Goal: Navigation & Orientation: Find specific page/section

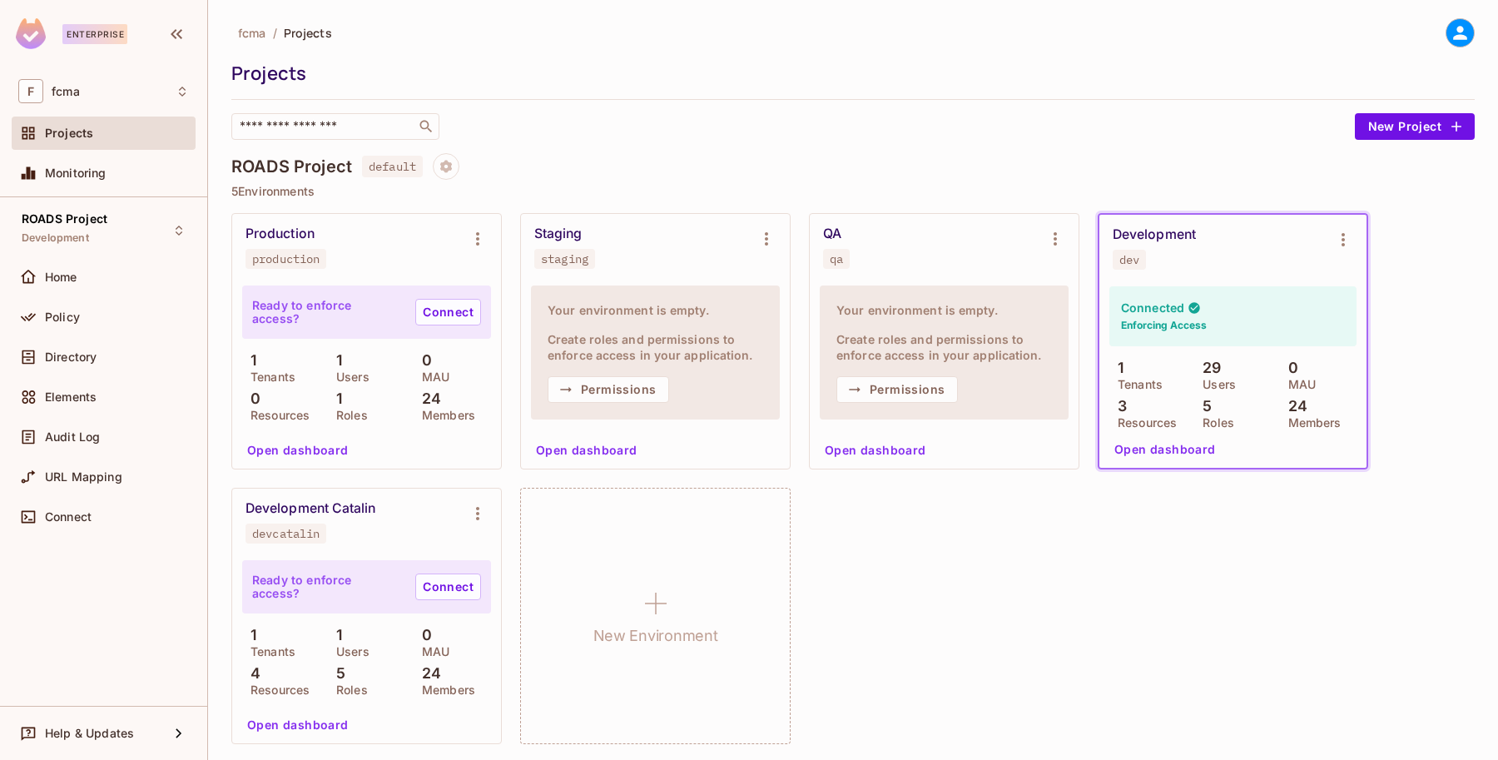
click at [1245, 254] on div "Development dev" at bounding box center [1220, 247] width 214 height 43
click at [1159, 445] on button "Open dashboard" at bounding box center [1165, 449] width 115 height 27
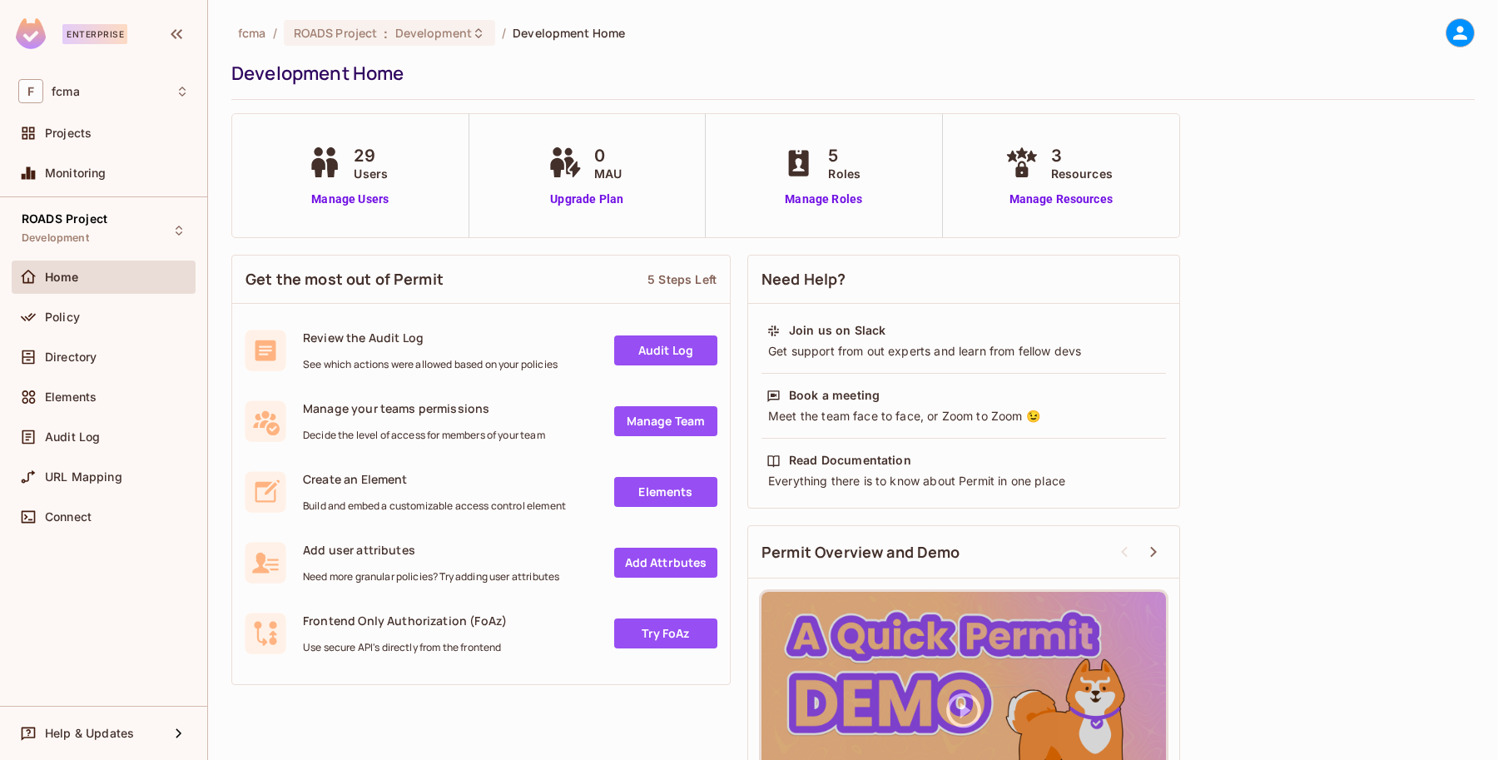
click at [343, 160] on icon at bounding box center [325, 162] width 42 height 31
click at [347, 197] on link "Manage Users" at bounding box center [350, 199] width 92 height 17
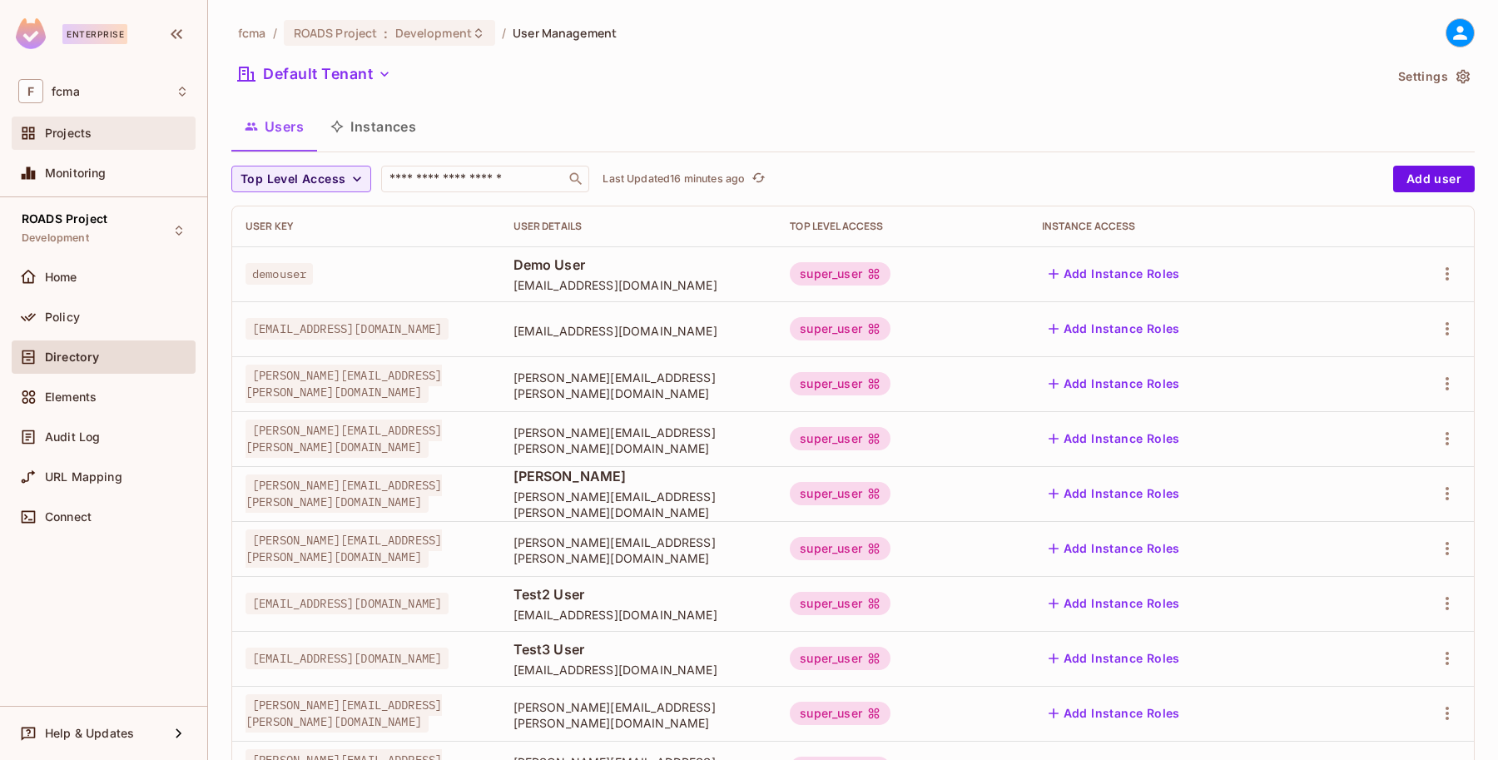
click at [75, 129] on span "Projects" at bounding box center [68, 133] width 47 height 13
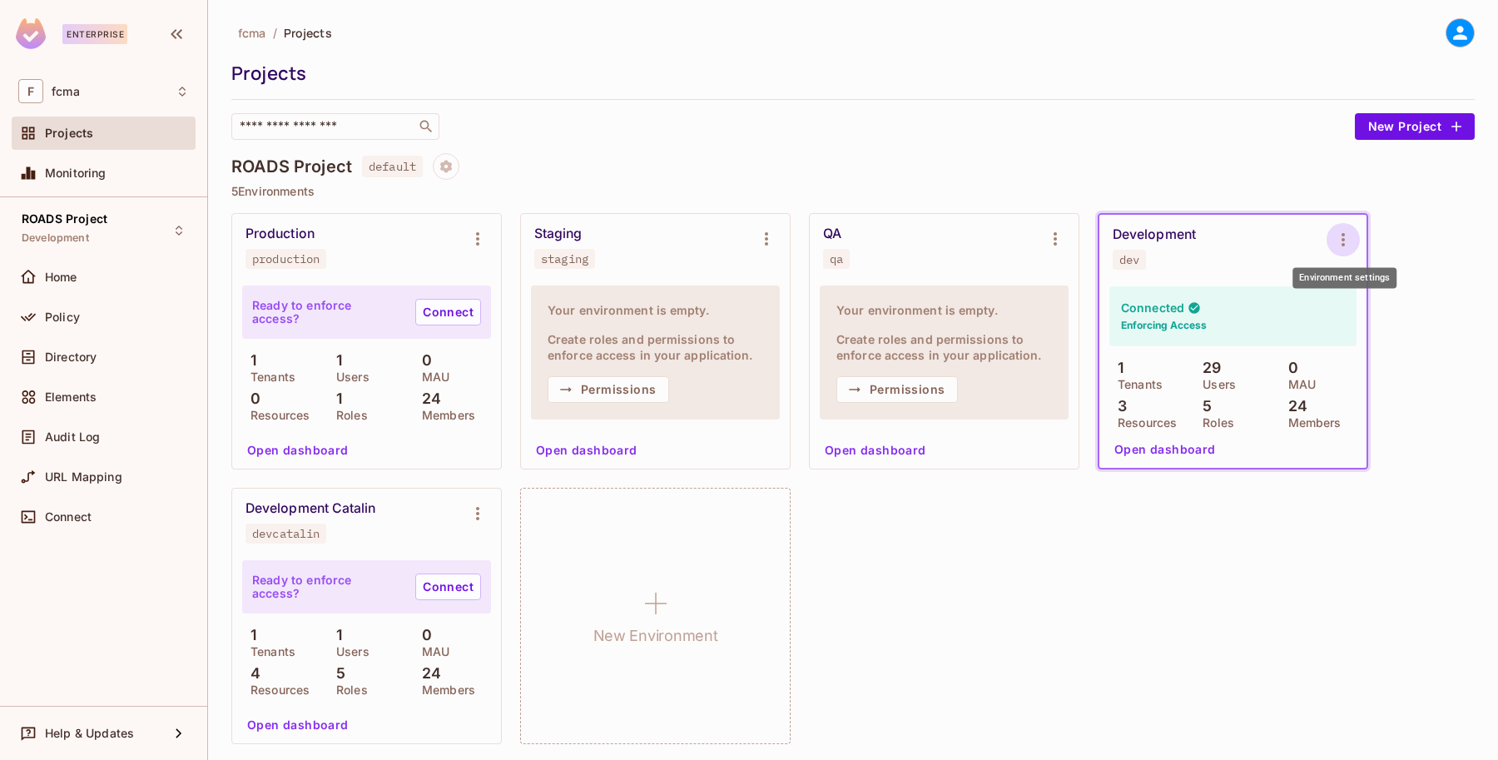
click at [1342, 238] on icon "Environment settings" at bounding box center [1344, 240] width 20 height 20
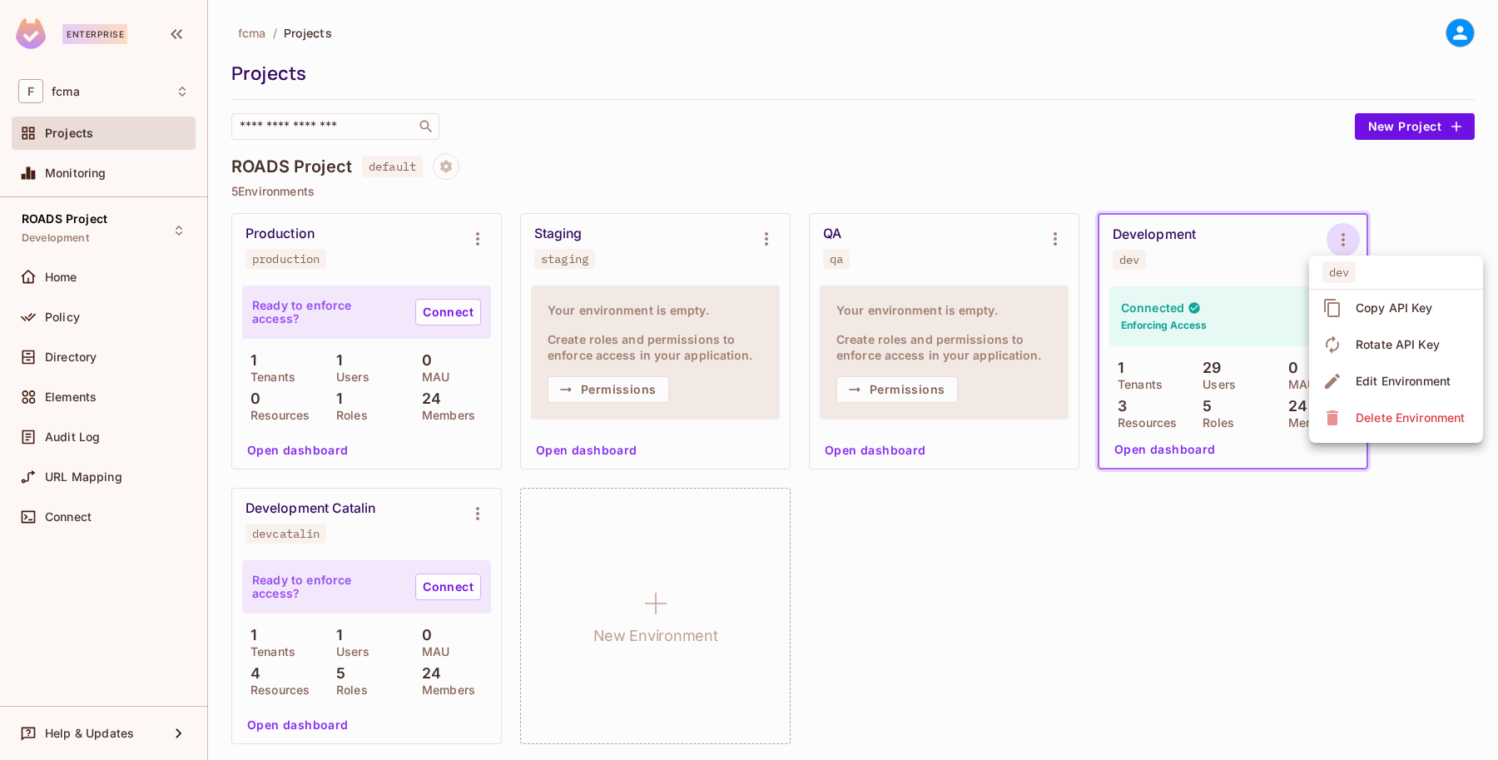
click at [1266, 236] on div at bounding box center [749, 380] width 1498 height 760
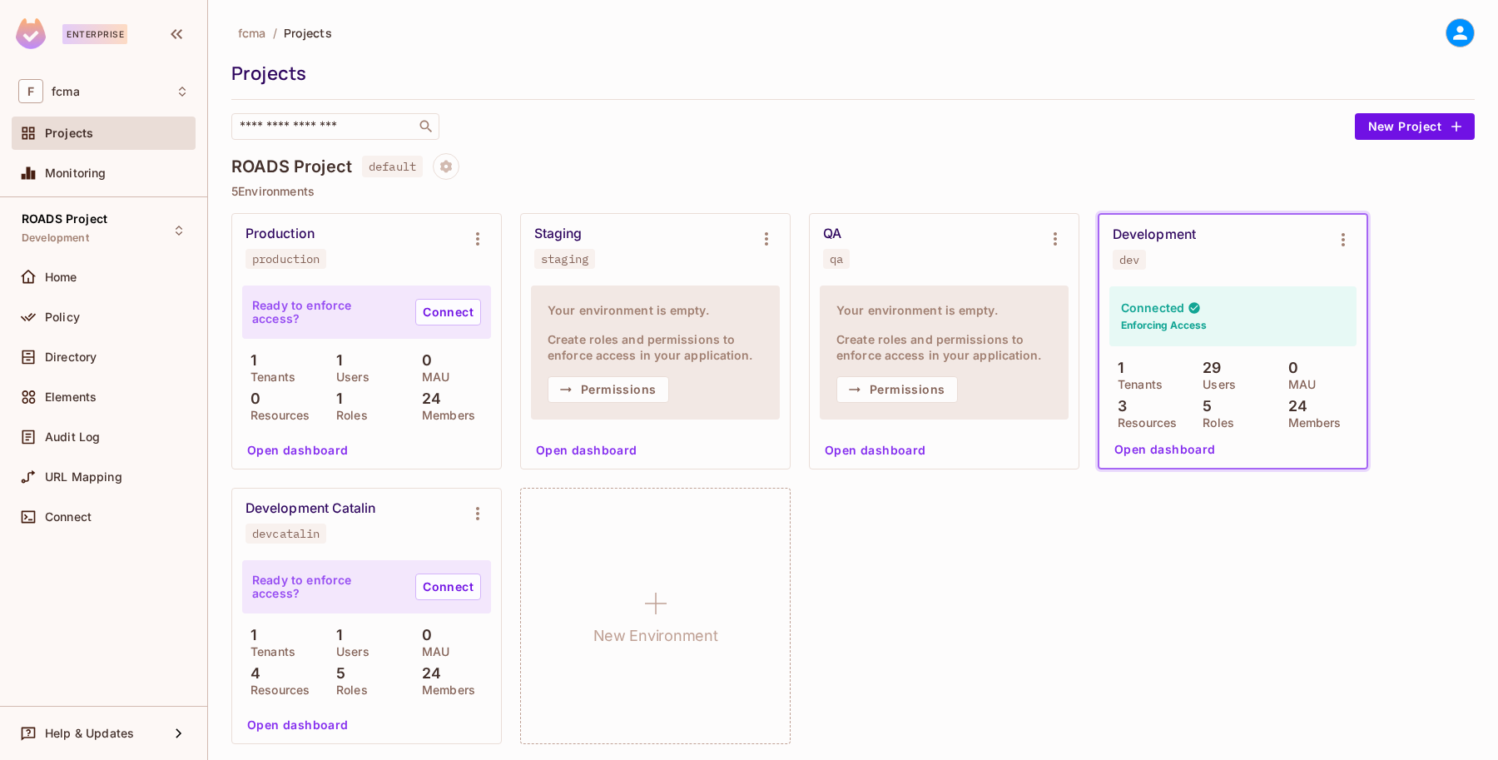
click at [1159, 297] on div "Connected Enforcing Access" at bounding box center [1233, 316] width 247 height 60
click at [50, 311] on span "Policy" at bounding box center [62, 317] width 35 height 13
